Goal: Information Seeking & Learning: Learn about a topic

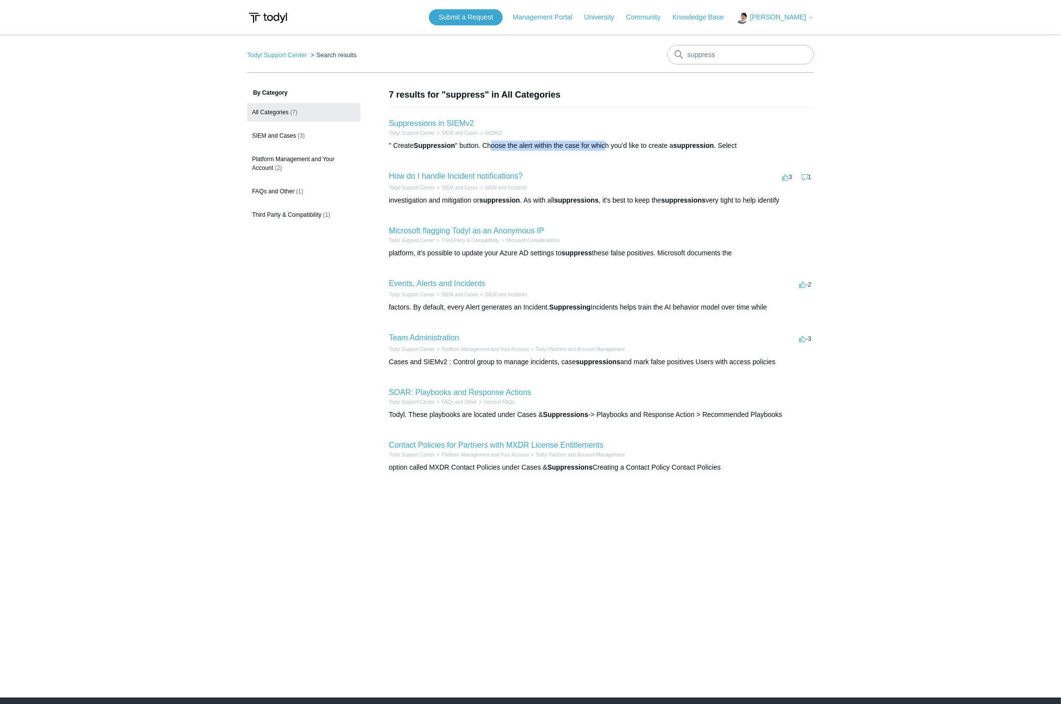
drag, startPoint x: 492, startPoint y: 147, endPoint x: 608, endPoint y: 146, distance: 115.8
click at [608, 146] on div "" Create Suppression " button. Choose the alert within the case for which you'd…" at bounding box center [601, 146] width 425 height 10
click at [612, 146] on div "" Create Suppression " button. Choose the alert within the case for which you'd…" at bounding box center [601, 146] width 425 height 10
click at [447, 123] on link "Suppressions in SIEMv2" at bounding box center [431, 123] width 85 height 8
click at [441, 396] on link "SOAR: Playbooks and Response Actions" at bounding box center [460, 392] width 143 height 8
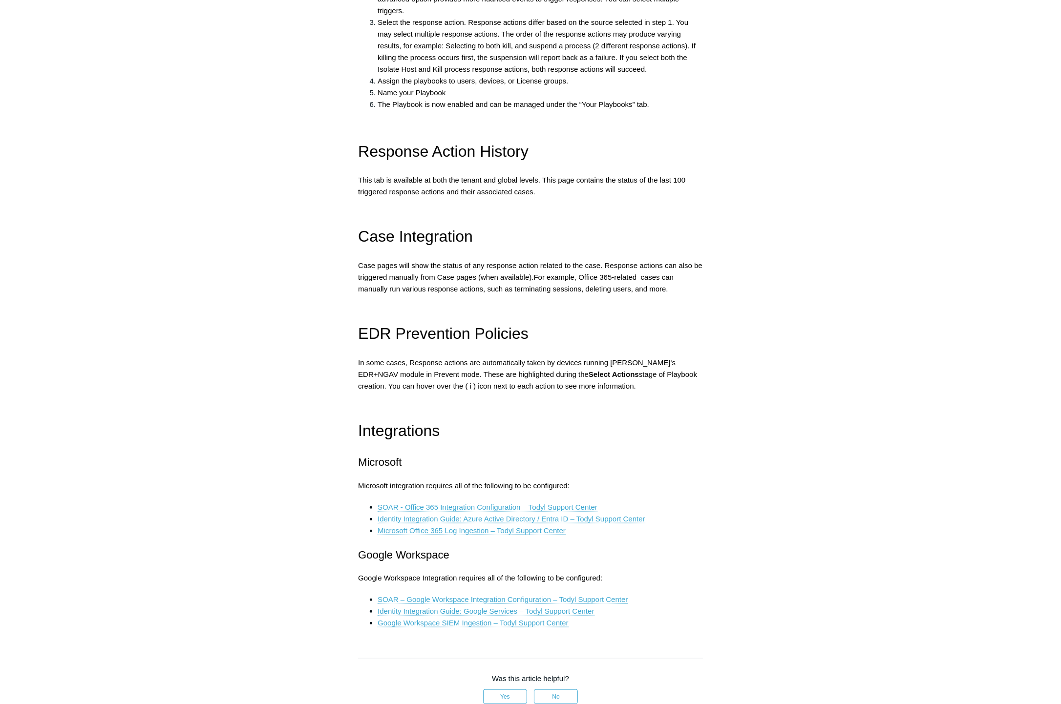
scroll to position [1140, 0]
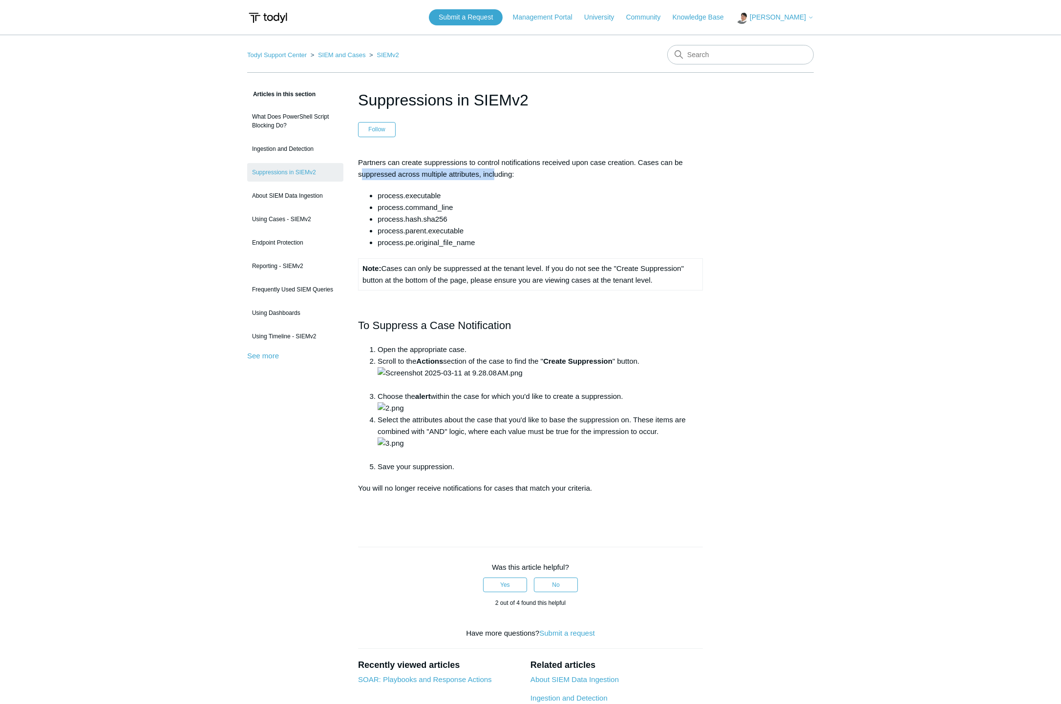
drag, startPoint x: 363, startPoint y: 174, endPoint x: 496, endPoint y: 172, distance: 132.9
click at [496, 172] on p "Partners can create suppressions to control notifications received upon case cr…" at bounding box center [530, 168] width 345 height 23
drag, startPoint x: 384, startPoint y: 269, endPoint x: 656, endPoint y: 274, distance: 272.1
click at [656, 274] on td "Note: Cases can only be suppressed at the tenant level. If you do not see the "…" at bounding box center [531, 274] width 344 height 32
drag, startPoint x: 656, startPoint y: 274, endPoint x: 655, endPoint y: 280, distance: 7.0
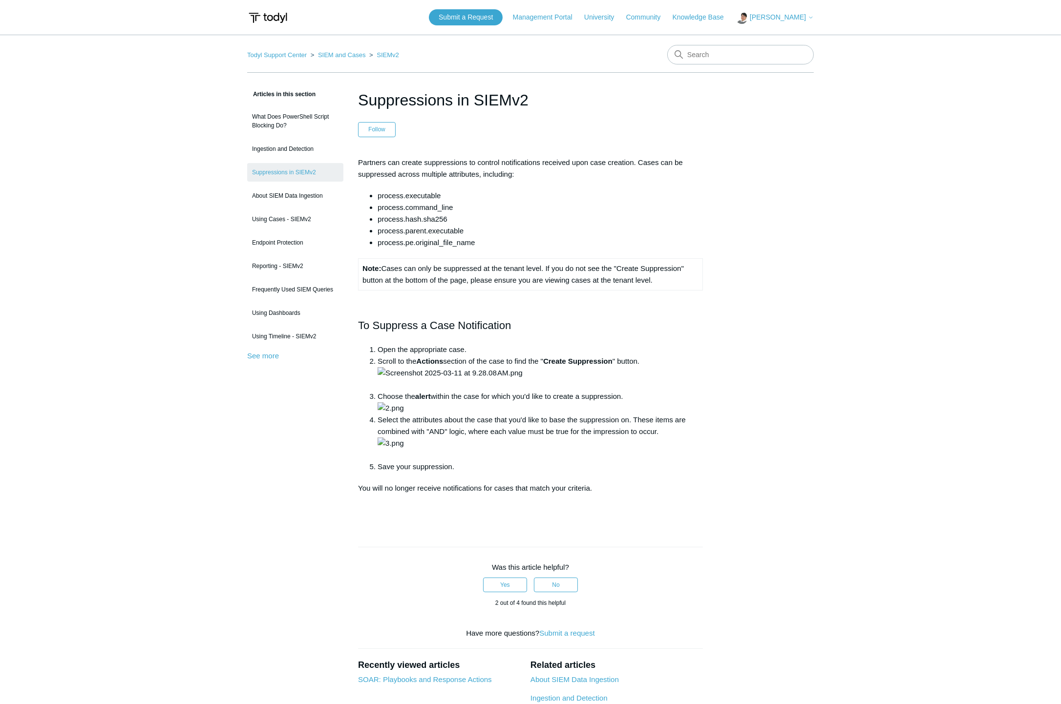
click at [655, 280] on td "Note: Cases can only be suppressed at the tenant level. If you do not see the "…" at bounding box center [531, 274] width 344 height 32
drag, startPoint x: 670, startPoint y: 281, endPoint x: 399, endPoint y: 276, distance: 271.2
click at [399, 276] on td "Note: Cases can only be suppressed at the tenant level. If you do not see the "…" at bounding box center [531, 274] width 344 height 32
drag, startPoint x: 435, startPoint y: 278, endPoint x: 569, endPoint y: 287, distance: 134.1
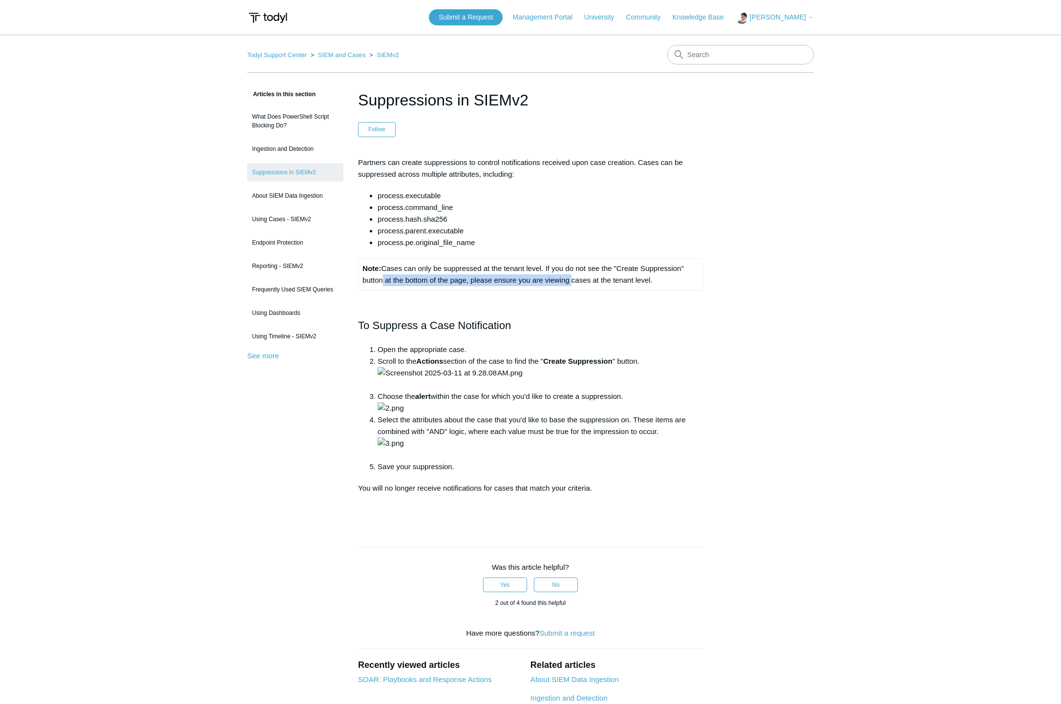
click at [569, 287] on td "Note: Cases can only be suppressed at the tenant level. If you do not see the "…" at bounding box center [531, 274] width 344 height 32
drag, startPoint x: 569, startPoint y: 287, endPoint x: 714, endPoint y: 344, distance: 155.5
click at [714, 344] on article "Suppressions in SIEMv2 Follow Not yet followed by anyone Partners can create su…" at bounding box center [530, 463] width 374 height 751
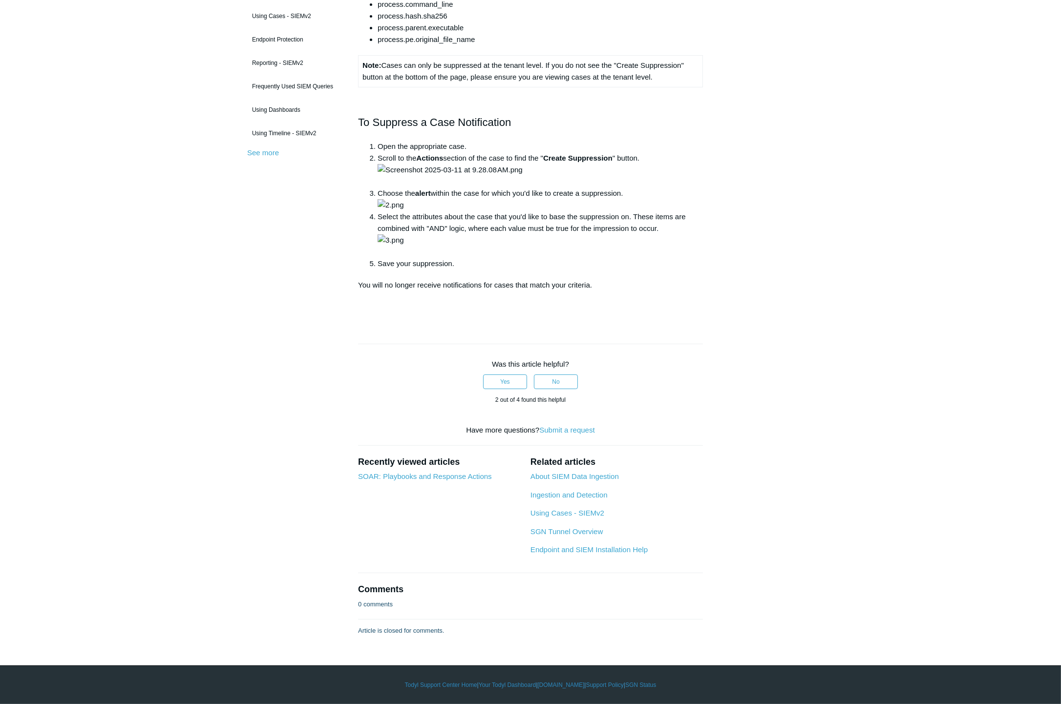
scroll to position [490, 0]
